Goal: Transaction & Acquisition: Purchase product/service

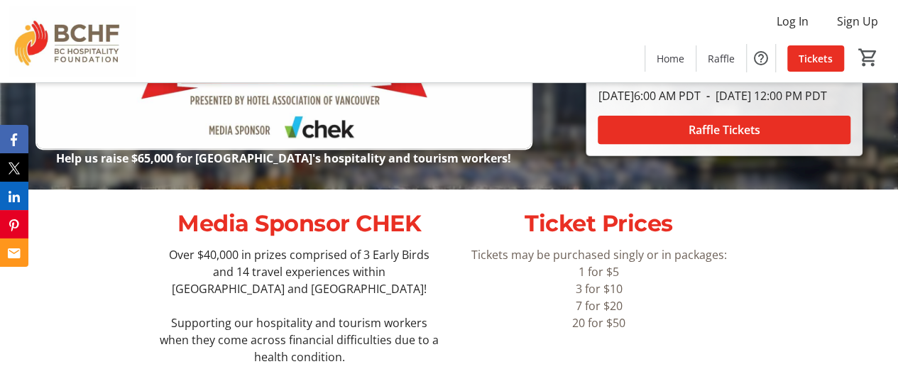
scroll to position [142, 0]
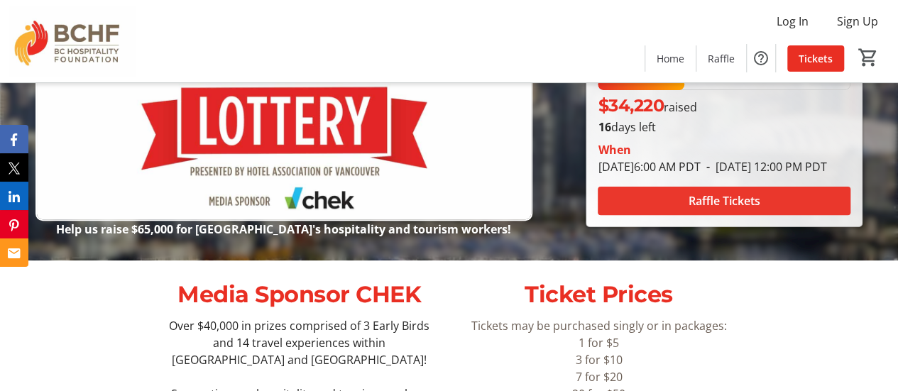
click at [716, 208] on span "Raffle Tickets" at bounding box center [725, 200] width 72 height 17
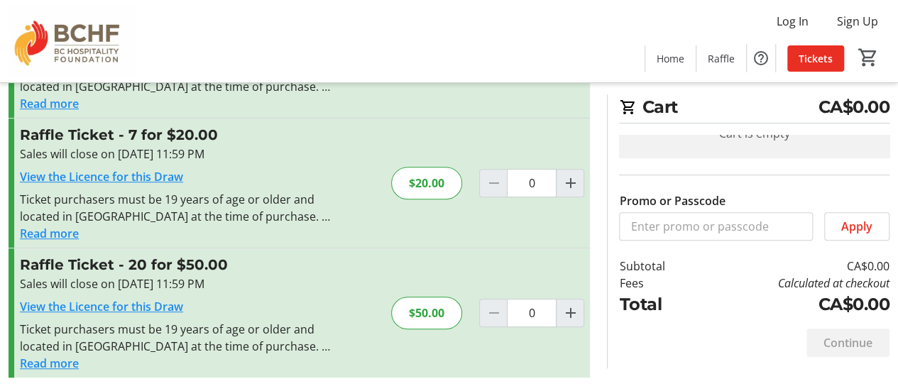
scroll to position [261, 0]
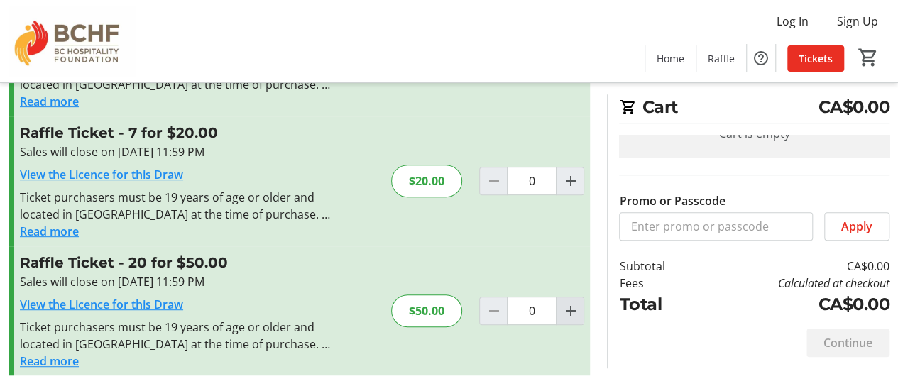
click at [570, 307] on mat-icon "Increment by one" at bounding box center [570, 310] width 17 height 17
type input "1"
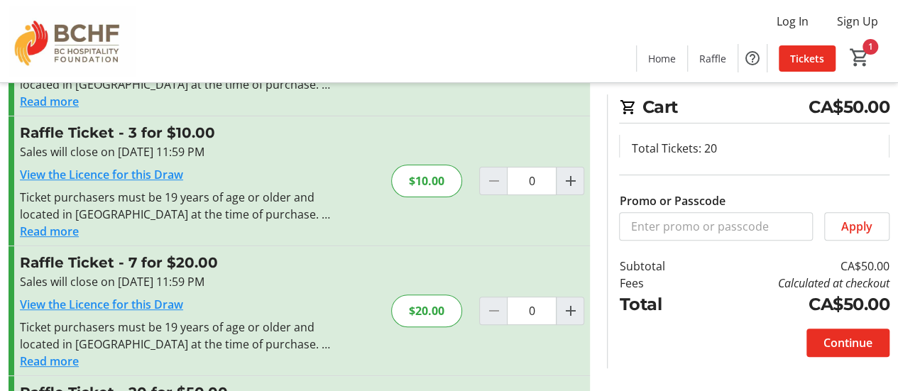
scroll to position [142, 0]
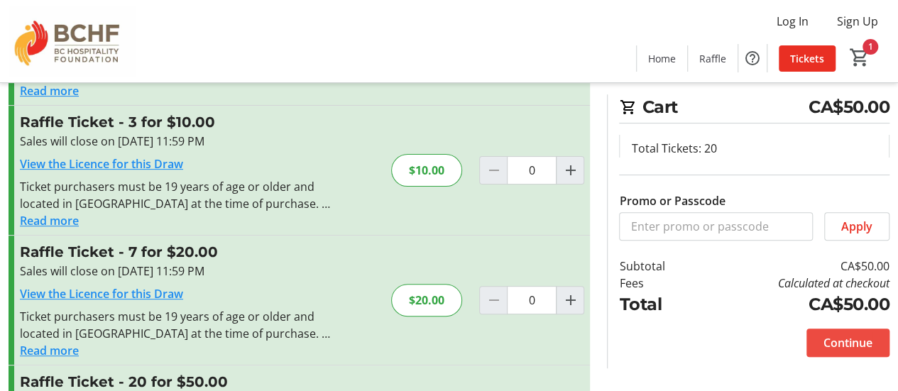
click at [850, 343] on span "Continue" at bounding box center [848, 342] width 49 height 17
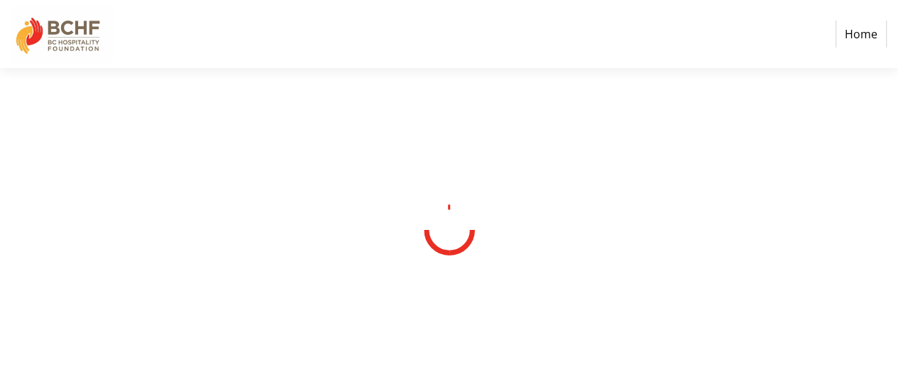
select select "CA"
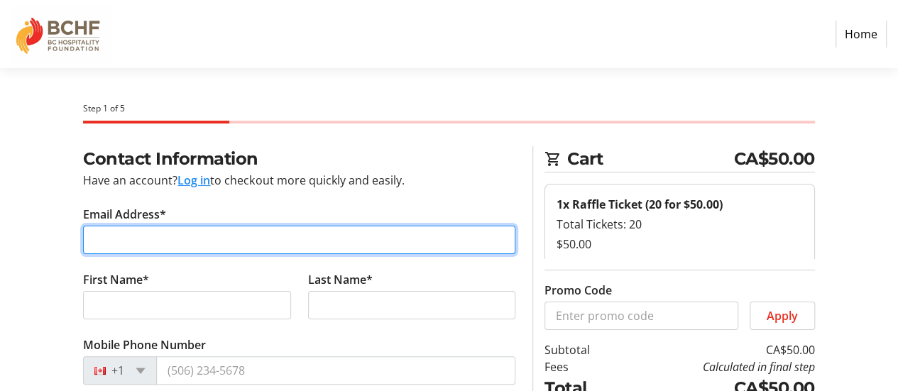
click at [180, 239] on input "Email Address*" at bounding box center [299, 240] width 432 height 28
type input "allan1gariepy@gmail.com"
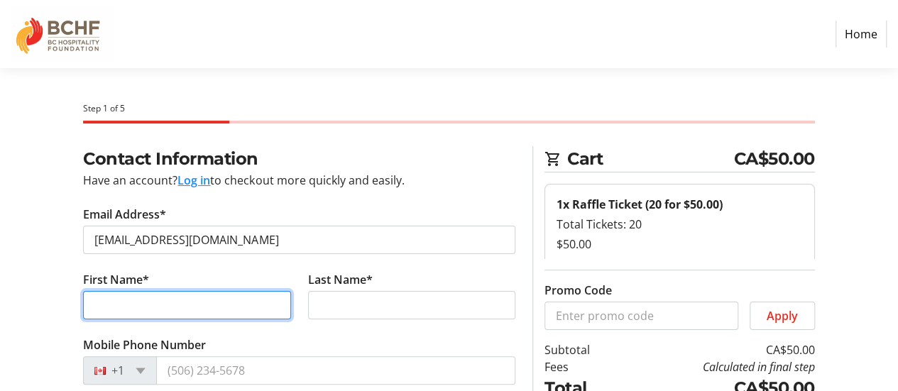
type input "Allan"
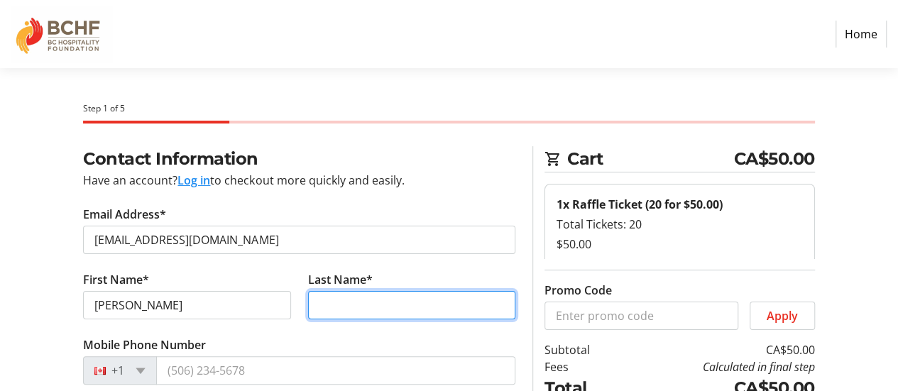
type input "Gariepy"
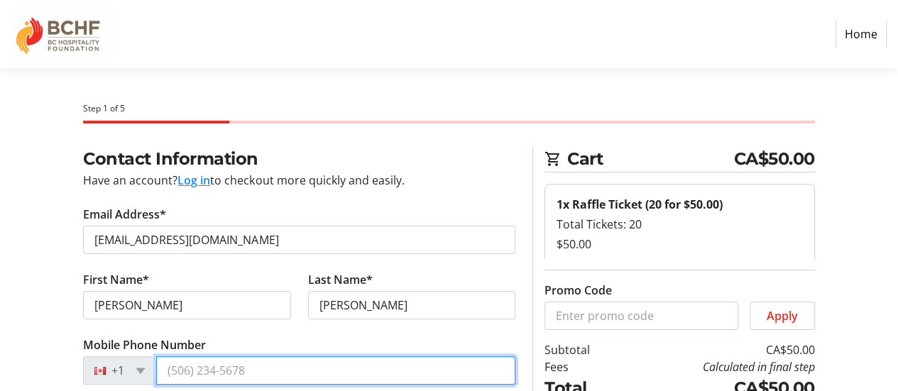
type input "(250) 486-3120"
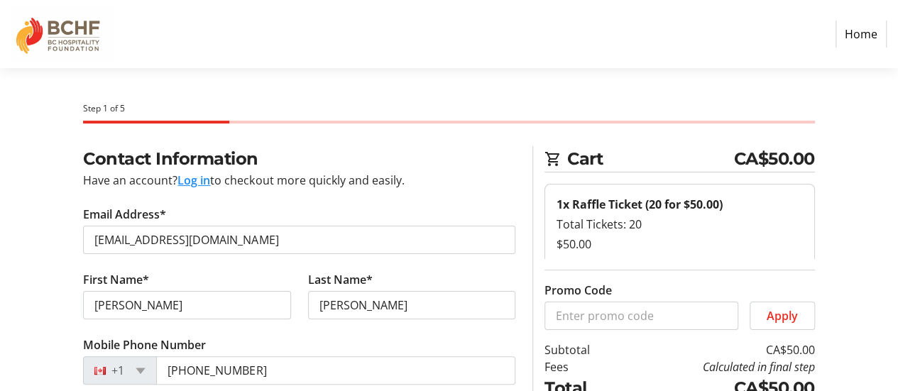
type input "BMO"
type input "322-3595 Skaha Lake Road"
type input "Penticton"
select select "BC"
type input "V2A 7K2"
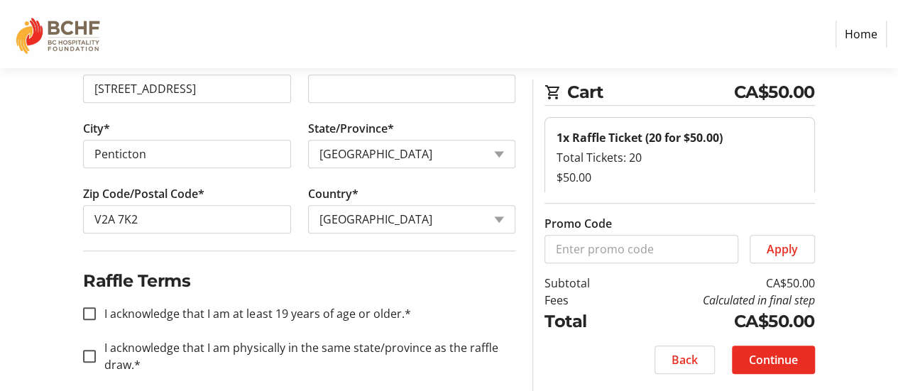
scroll to position [555, 0]
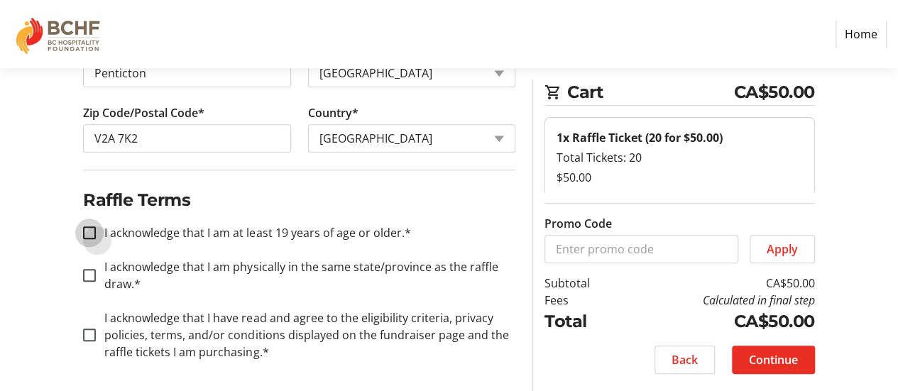
click at [88, 229] on input "I acknowledge that I am at least 19 years of age or older.*" at bounding box center [89, 232] width 13 height 13
checkbox input "true"
click at [94, 274] on input "I acknowledge that I am physically in the same state/province as the raffle dra…" at bounding box center [89, 275] width 13 height 13
checkbox input "true"
click at [88, 335] on input "I acknowledge that I have read and agree to the eligibility criteria, privacy p…" at bounding box center [89, 335] width 13 height 13
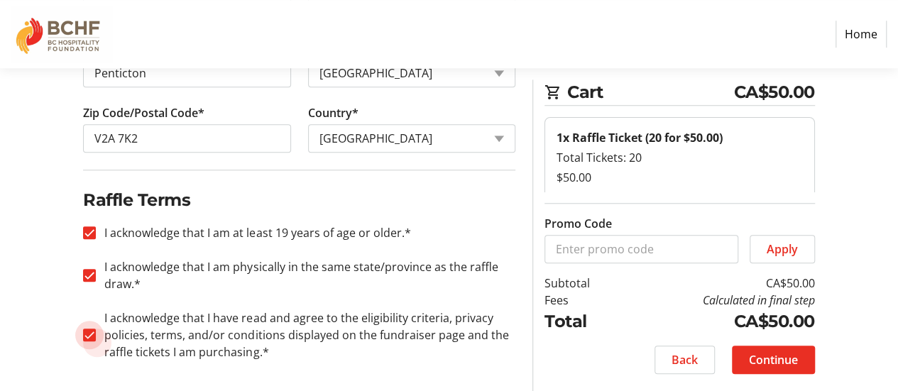
checkbox input "true"
click at [756, 356] on span "Continue" at bounding box center [773, 359] width 49 height 17
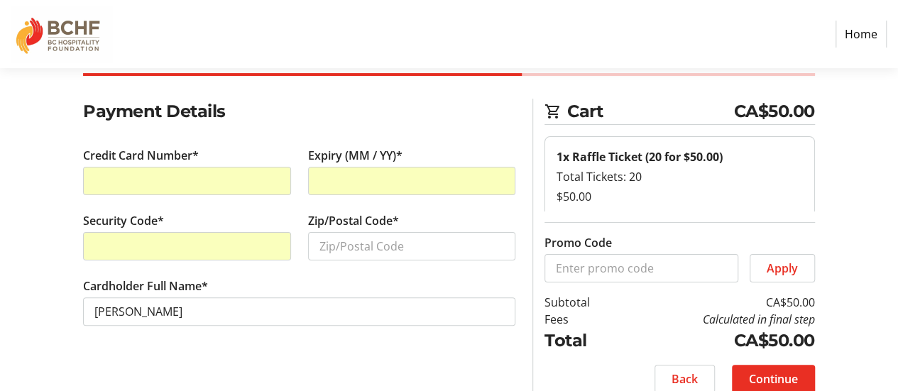
scroll to position [67, 0]
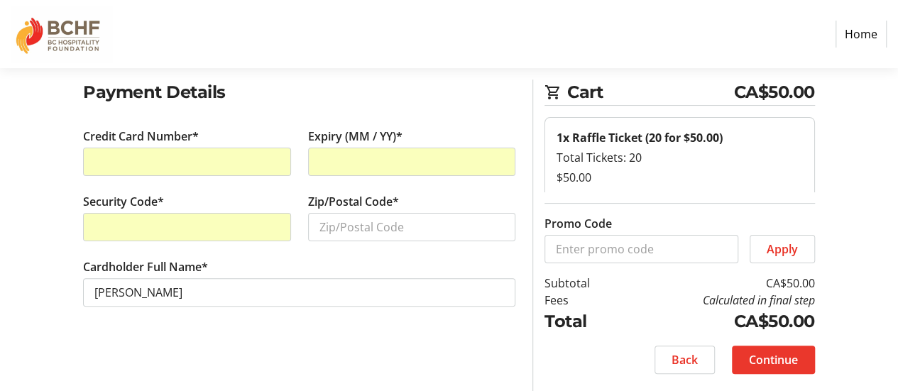
click at [772, 359] on span "Continue" at bounding box center [773, 359] width 49 height 17
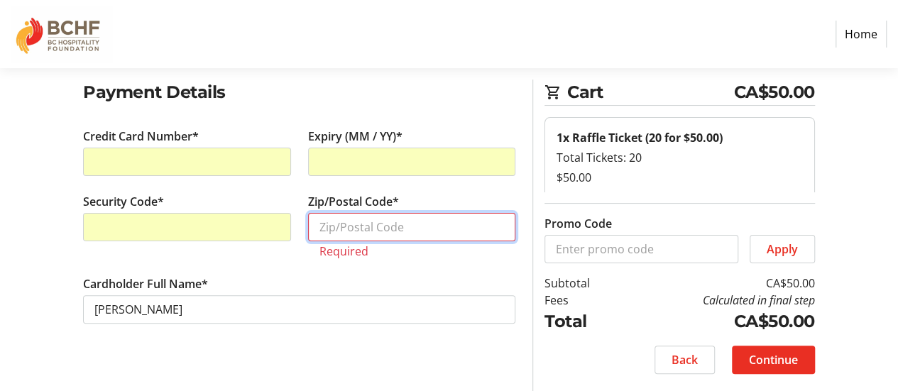
click at [410, 218] on input "Zip/Postal Code*" at bounding box center [411, 227] width 207 height 28
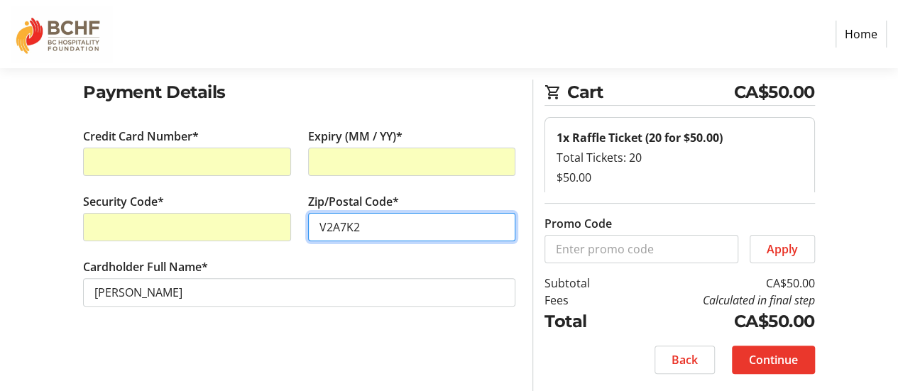
type input "V2A7K2"
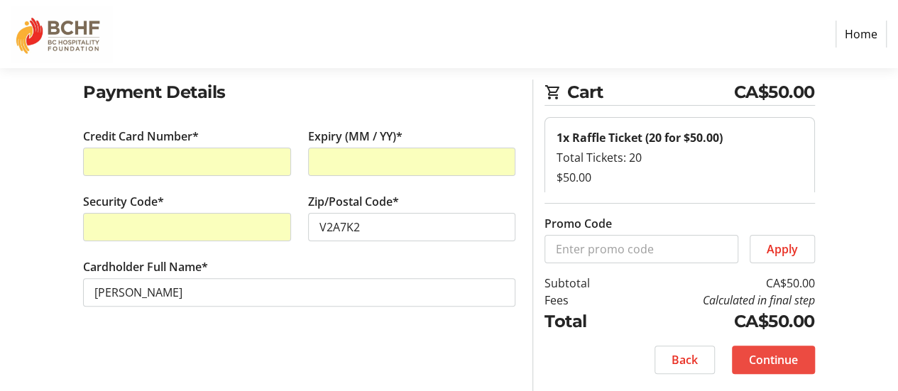
click at [770, 360] on span "Continue" at bounding box center [773, 359] width 49 height 17
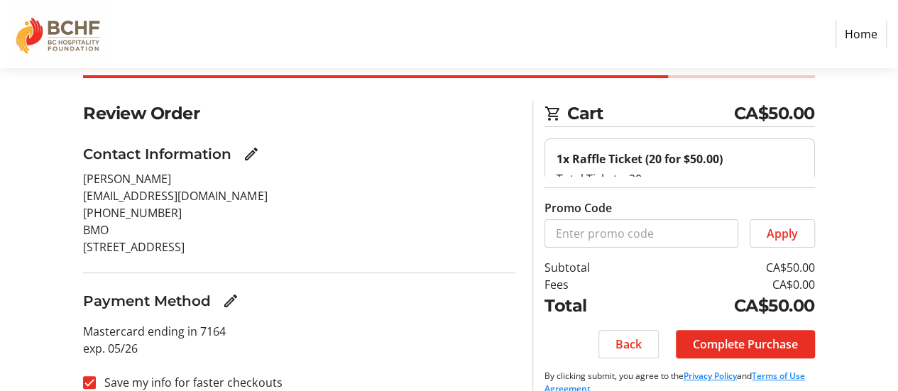
scroll to position [67, 0]
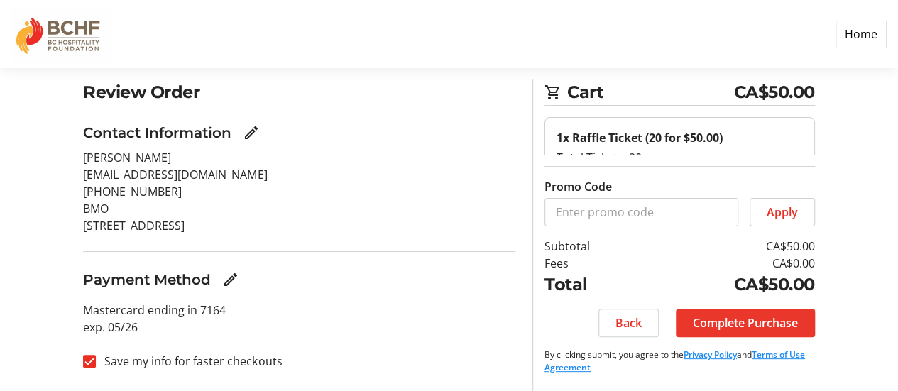
click at [738, 319] on span "Complete Purchase" at bounding box center [745, 323] width 105 height 17
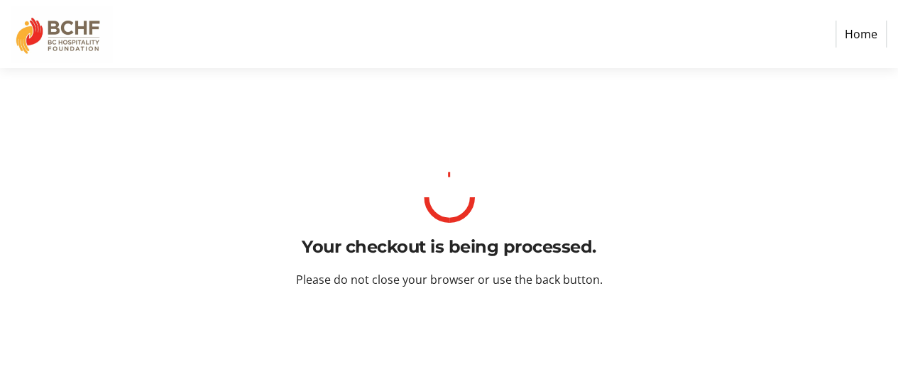
scroll to position [0, 0]
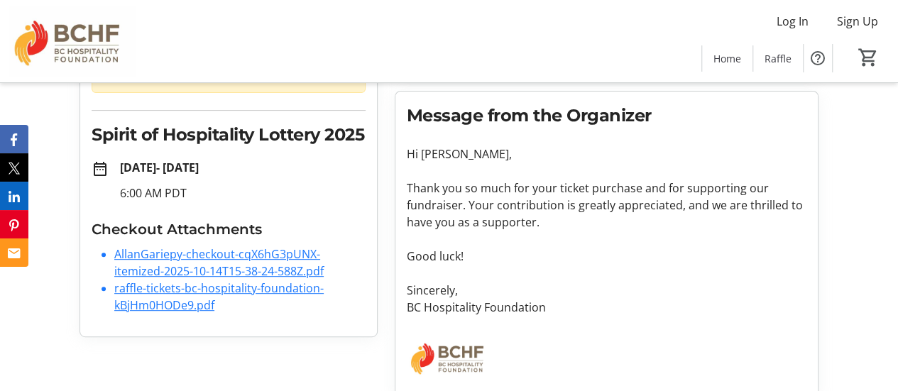
scroll to position [203, 0]
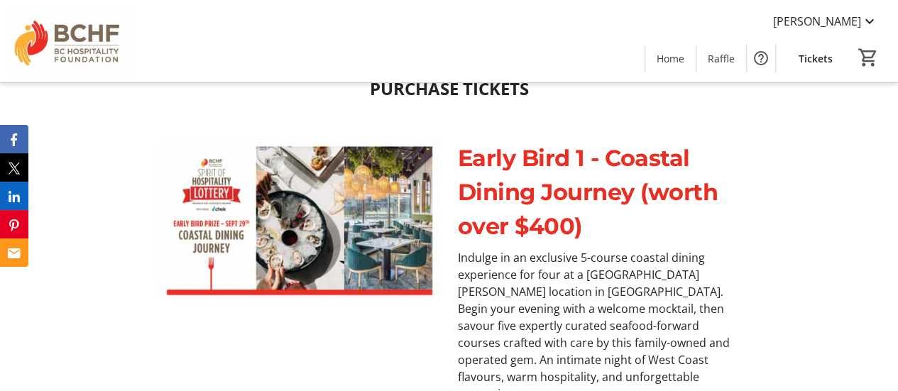
scroll to position [568, 0]
